Goal: Communication & Community: Answer question/provide support

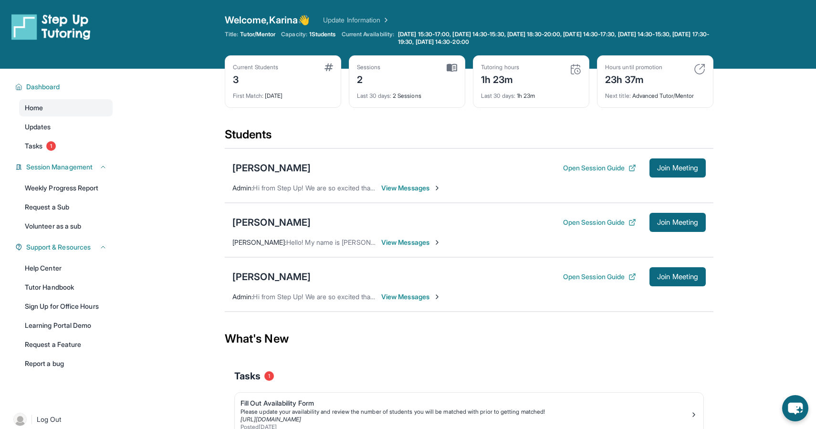
click at [404, 293] on span "View Messages" at bounding box center [411, 297] width 60 height 10
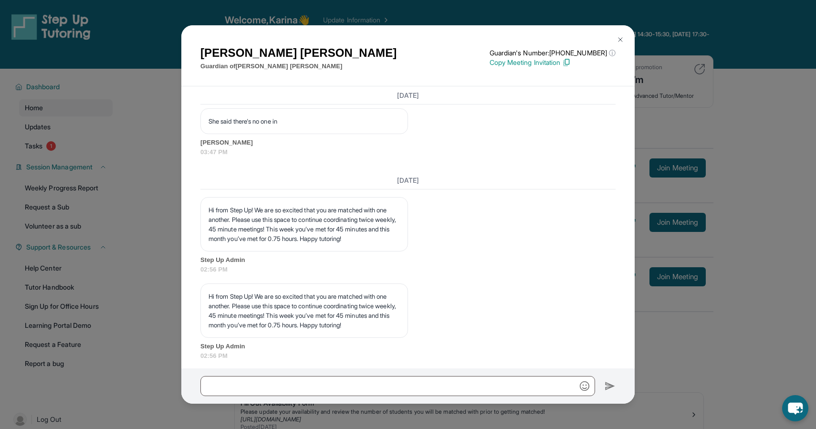
scroll to position [1871, 0]
click at [284, 387] on input "text" at bounding box center [397, 386] width 395 height 20
type input "*"
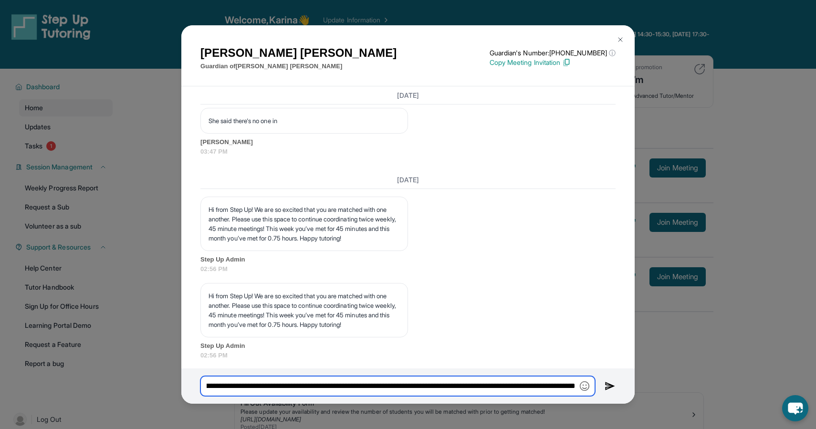
scroll to position [0, 275]
click at [510, 387] on input "**********" at bounding box center [397, 386] width 395 height 20
click at [572, 386] on input "**********" at bounding box center [397, 386] width 395 height 20
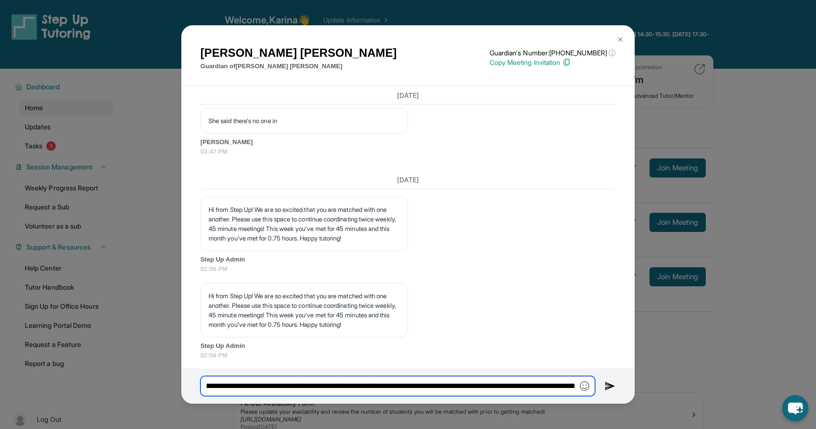
type input "**********"
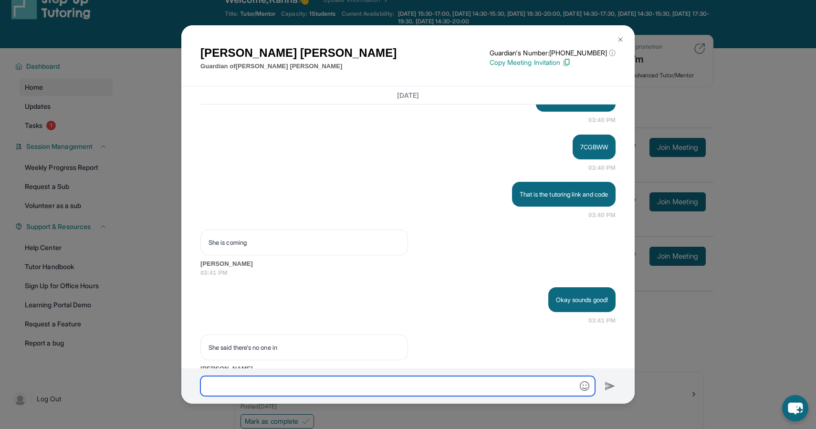
scroll to position [2071, 0]
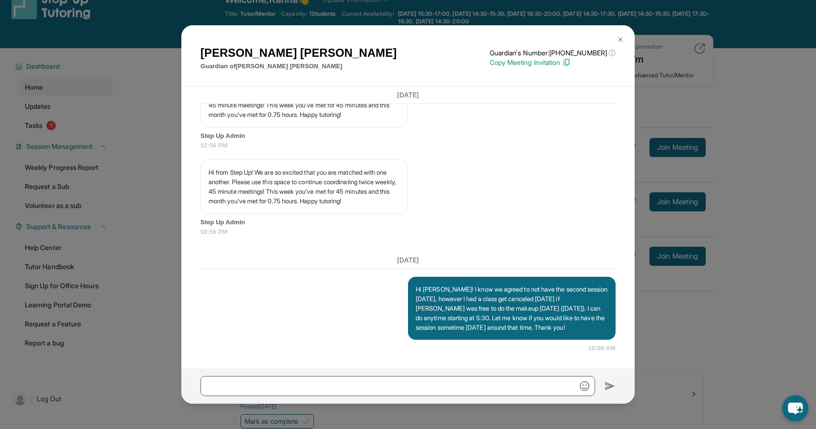
click at [587, 321] on p "Hi [PERSON_NAME]! I know we agreed to not have the second session [DATE], howev…" at bounding box center [511, 308] width 192 height 48
click at [654, 358] on div "[PERSON_NAME] Guardian of [PERSON_NAME] Guardian's Number: [PHONE_NUMBER] ⓘ Thi…" at bounding box center [408, 214] width 816 height 429
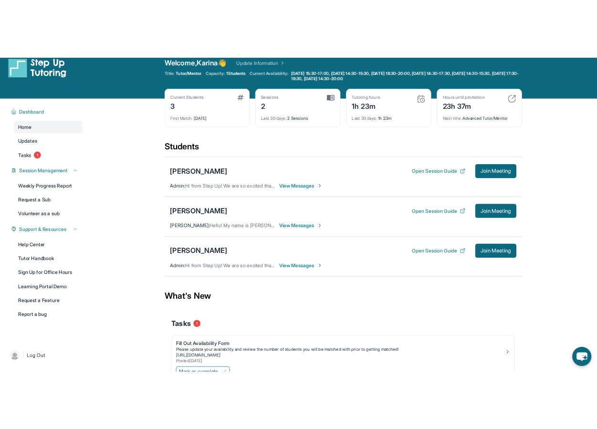
scroll to position [3, 0]
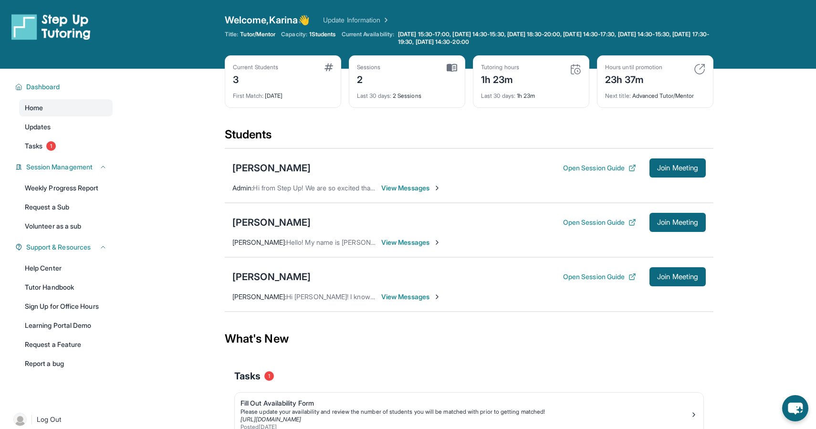
click at [426, 240] on span "View Messages" at bounding box center [411, 243] width 60 height 10
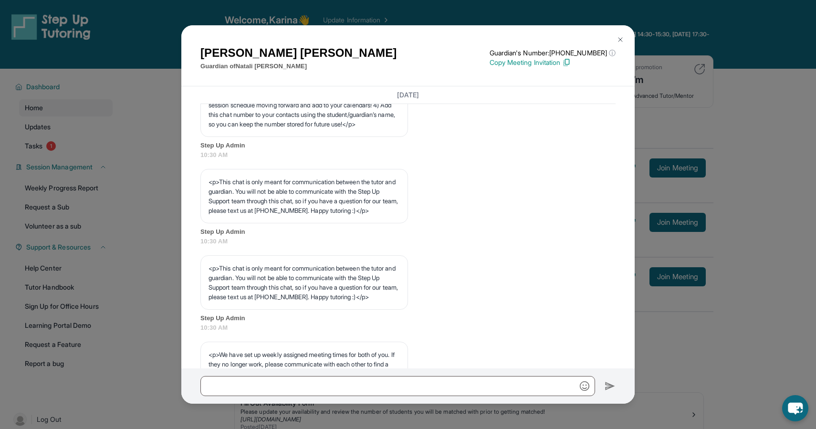
scroll to position [64, 0]
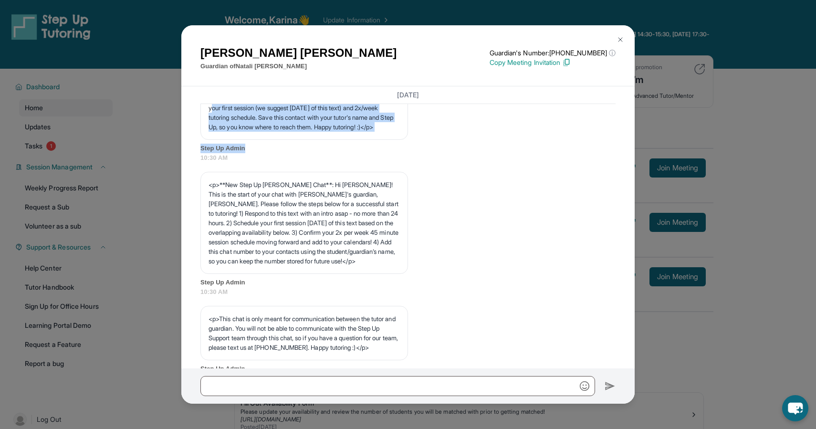
drag, startPoint x: 713, startPoint y: 95, endPoint x: 645, endPoint y: 150, distance: 87.2
click at [645, 150] on div "[PERSON_NAME] Guardian of [PERSON_NAME] Guardian's Number: [PHONE_NUMBER] ⓘ Thi…" at bounding box center [408, 214] width 816 height 429
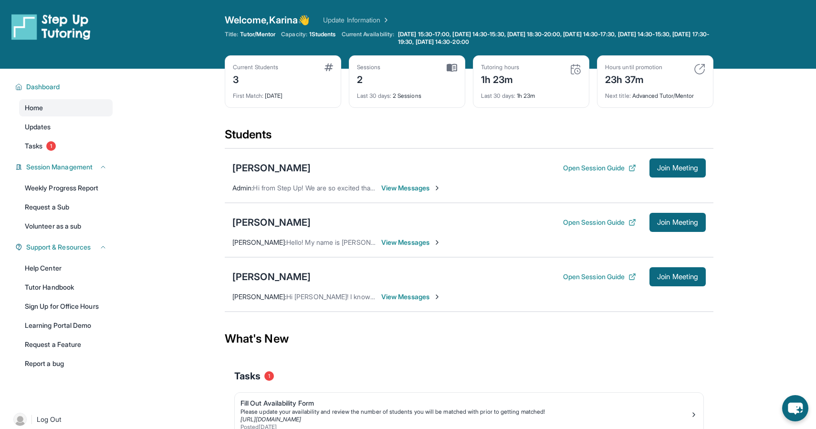
click at [390, 241] on span "View Messages" at bounding box center [411, 243] width 60 height 10
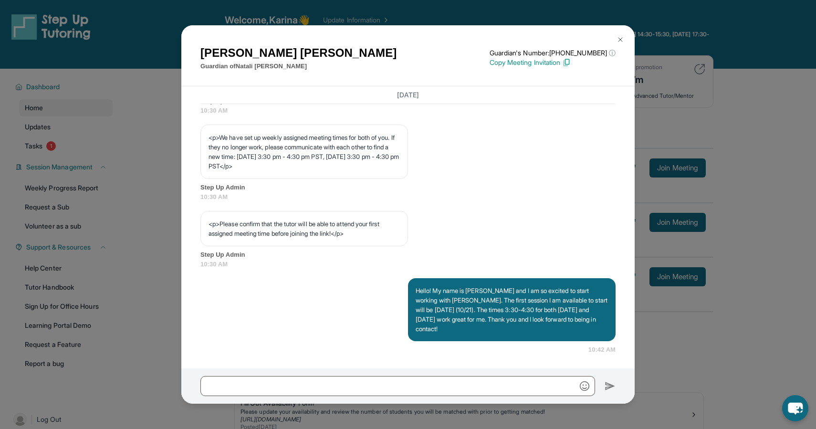
scroll to position [535, 0]
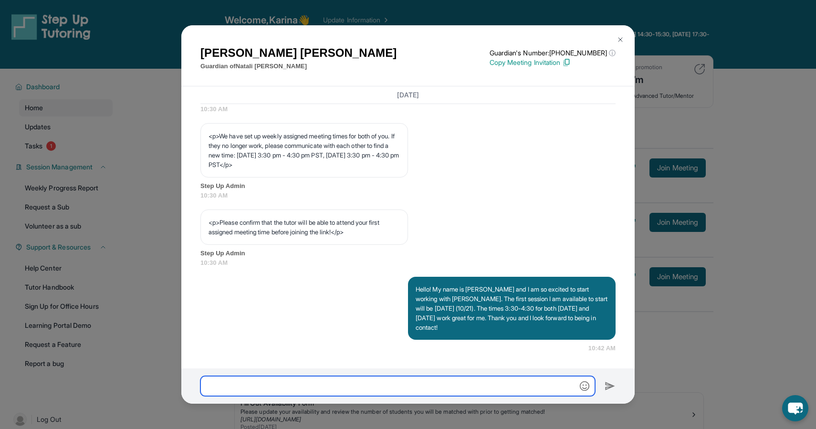
click at [327, 381] on input "text" at bounding box center [397, 386] width 395 height 20
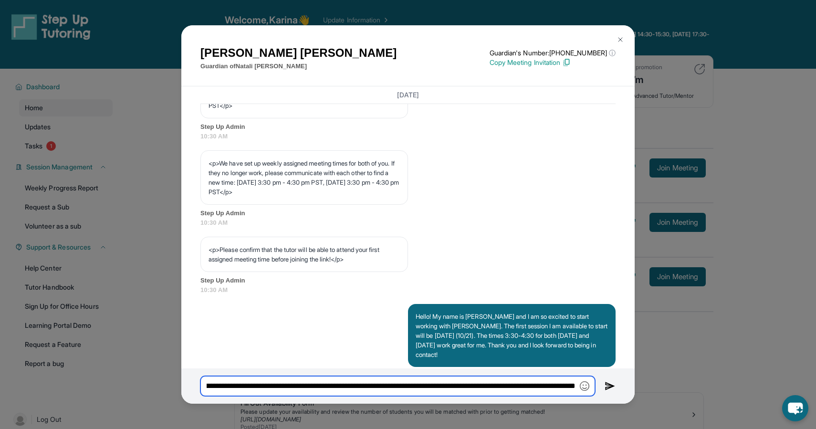
scroll to position [0, 152]
type input "**********"
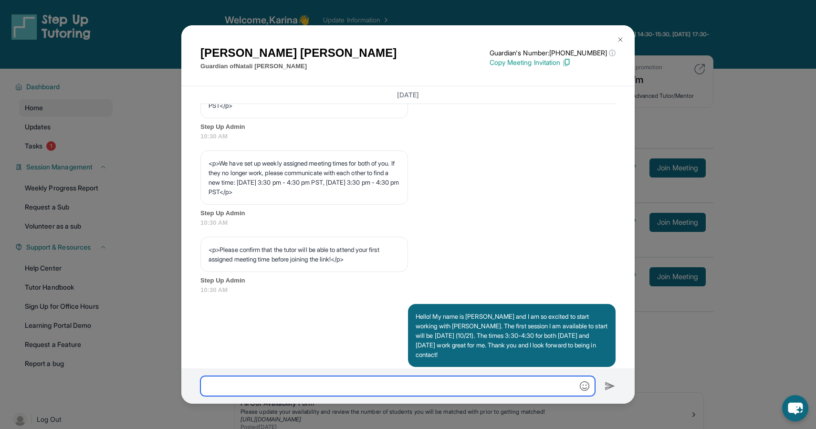
scroll to position [632, 0]
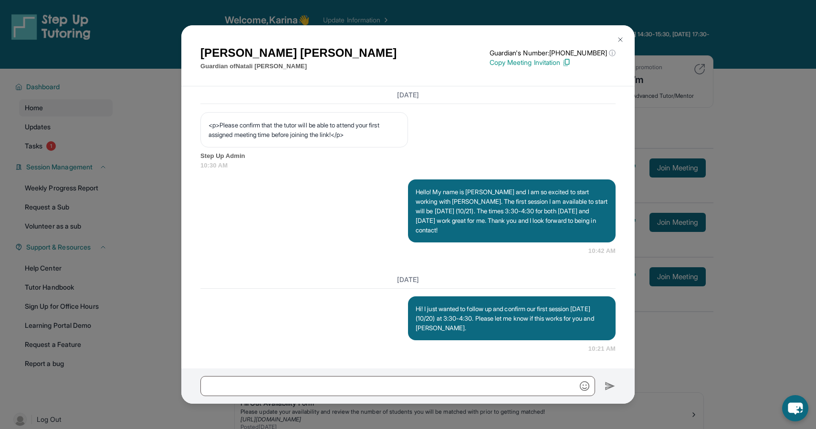
click at [748, 195] on div "[PERSON_NAME] Guardian of [PERSON_NAME] Guardian's Number: [PHONE_NUMBER] ⓘ Thi…" at bounding box center [408, 214] width 816 height 429
